Goal: Navigation & Orientation: Find specific page/section

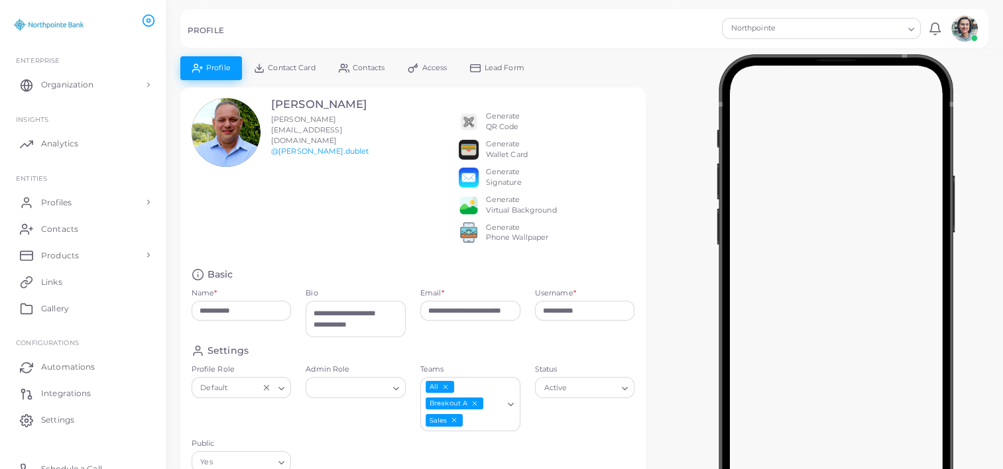
click at [295, 69] on span "Contact Card" at bounding box center [291, 67] width 47 height 7
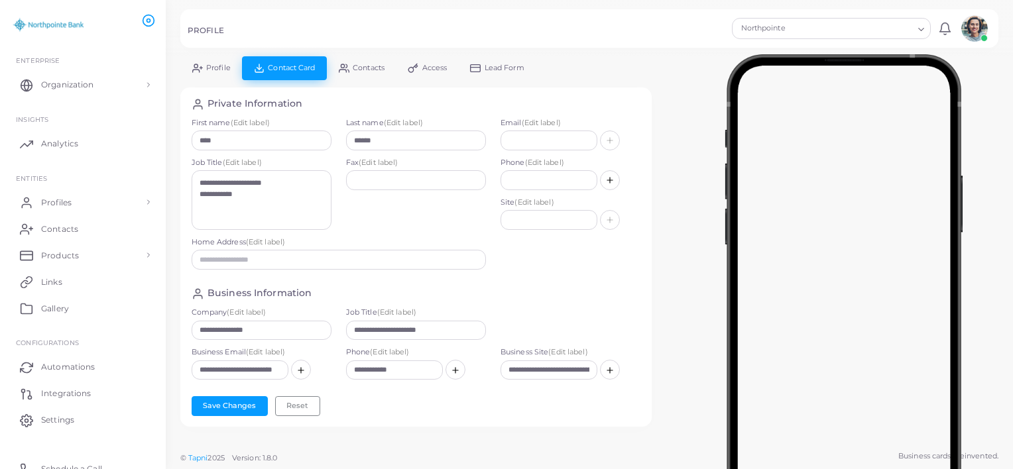
click at [206, 71] on span "Profile" at bounding box center [218, 67] width 25 height 7
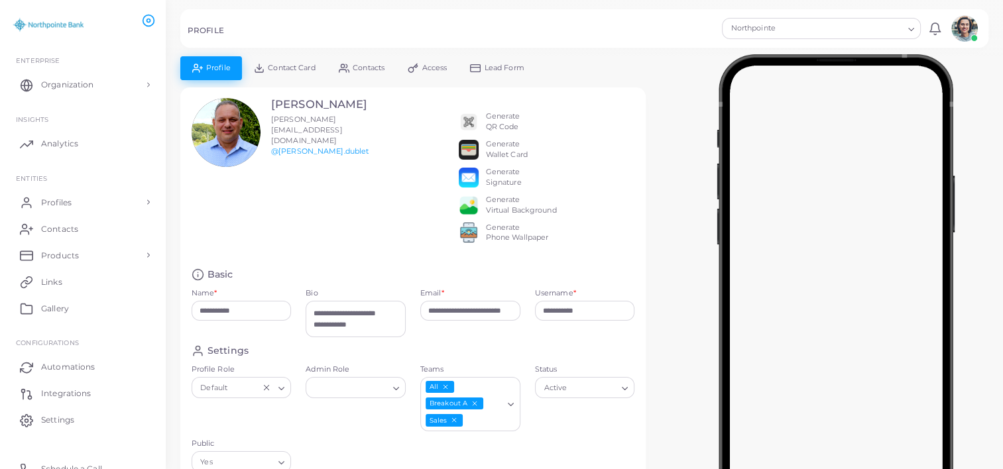
click at [476, 117] on img at bounding box center [469, 122] width 20 height 20
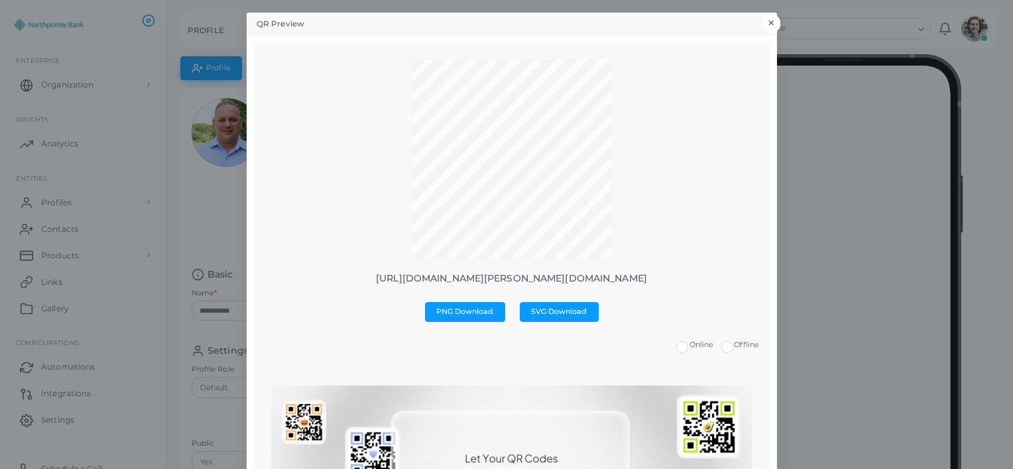
click at [767, 20] on button "×" at bounding box center [771, 23] width 18 height 17
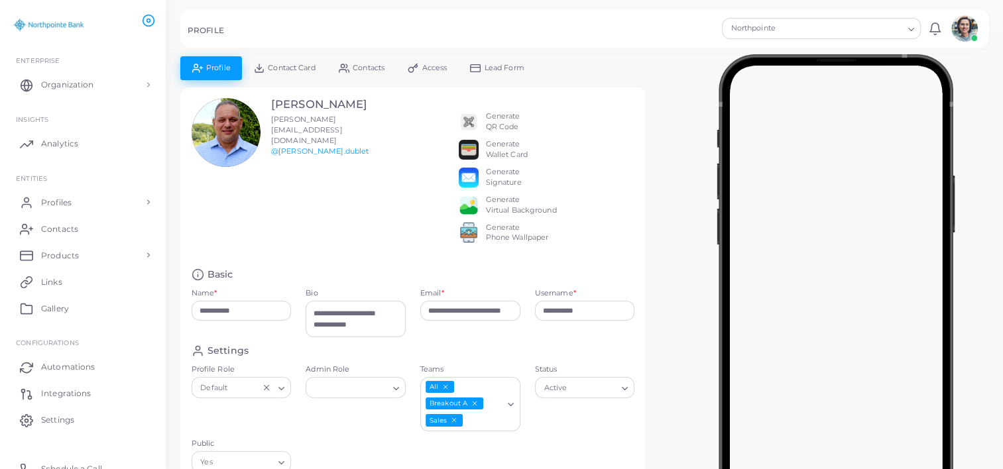
click at [364, 69] on span "Contacts" at bounding box center [369, 67] width 32 height 7
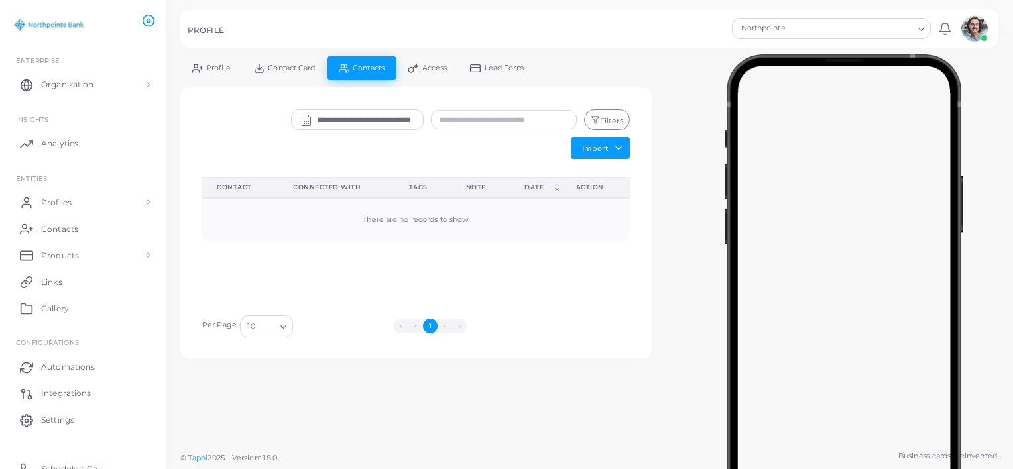
click at [974, 66] on div at bounding box center [843, 288] width 337 height 464
